Goal: Information Seeking & Learning: Learn about a topic

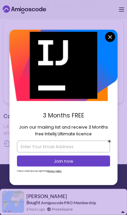
scroll to position [420, 0]
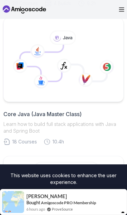
click at [106, 57] on icon at bounding box center [63, 59] width 109 height 73
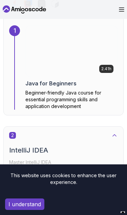
scroll to position [11, 0]
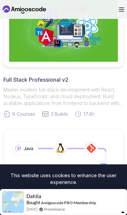
scroll to position [142, 0]
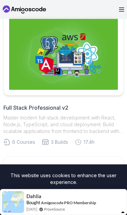
click at [56, 107] on h2 "Full Stack Professional v2" at bounding box center [63, 108] width 120 height 8
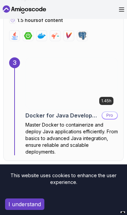
scroll to position [845, 0]
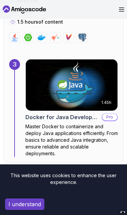
click at [72, 111] on img at bounding box center [72, 85] width 92 height 51
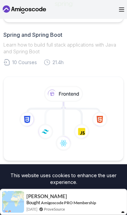
scroll to position [571, 0]
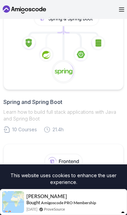
click at [50, 101] on h2 "Spring and Spring Boot" at bounding box center [63, 102] width 120 height 8
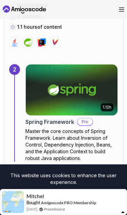
scroll to position [620, 0]
